Goal: Find specific page/section

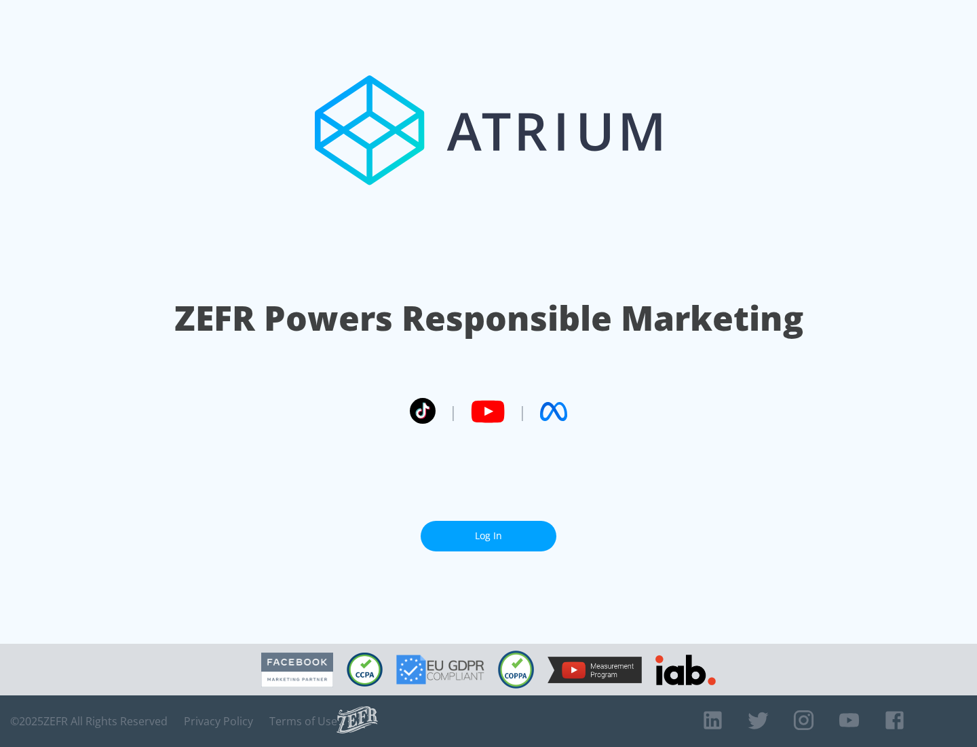
click at [489, 536] on link "Log In" at bounding box center [489, 536] width 136 height 31
